Goal: Contribute content

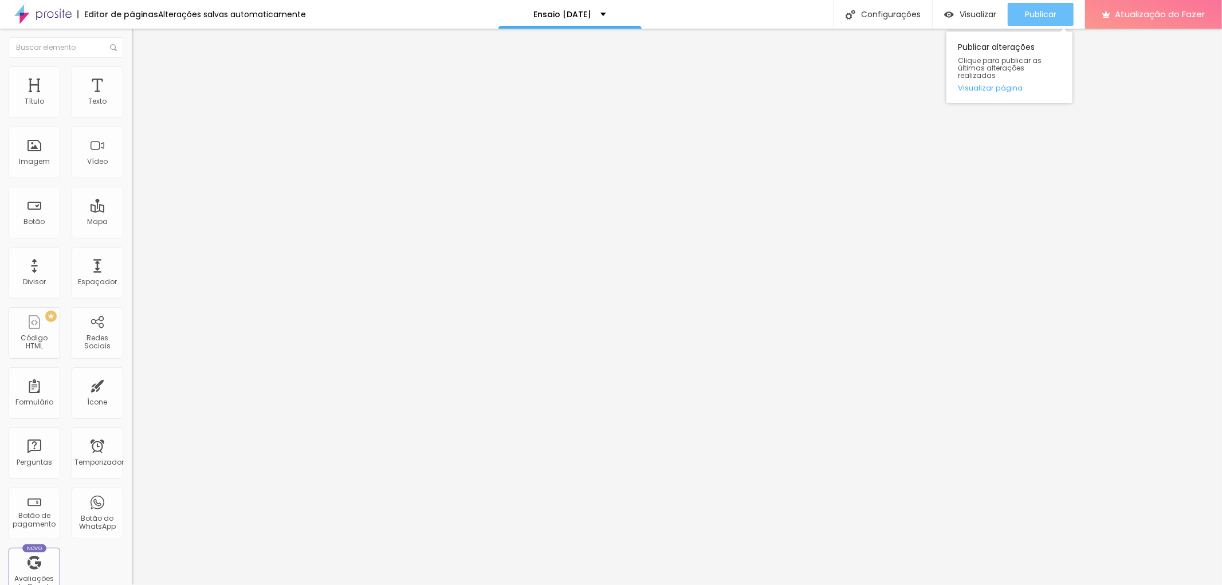
click at [1033, 7] on div "Publicar" at bounding box center [1040, 14] width 31 height 23
click at [1035, 14] on font "Publicar" at bounding box center [1040, 14] width 31 height 11
